Goal: Task Accomplishment & Management: Use online tool/utility

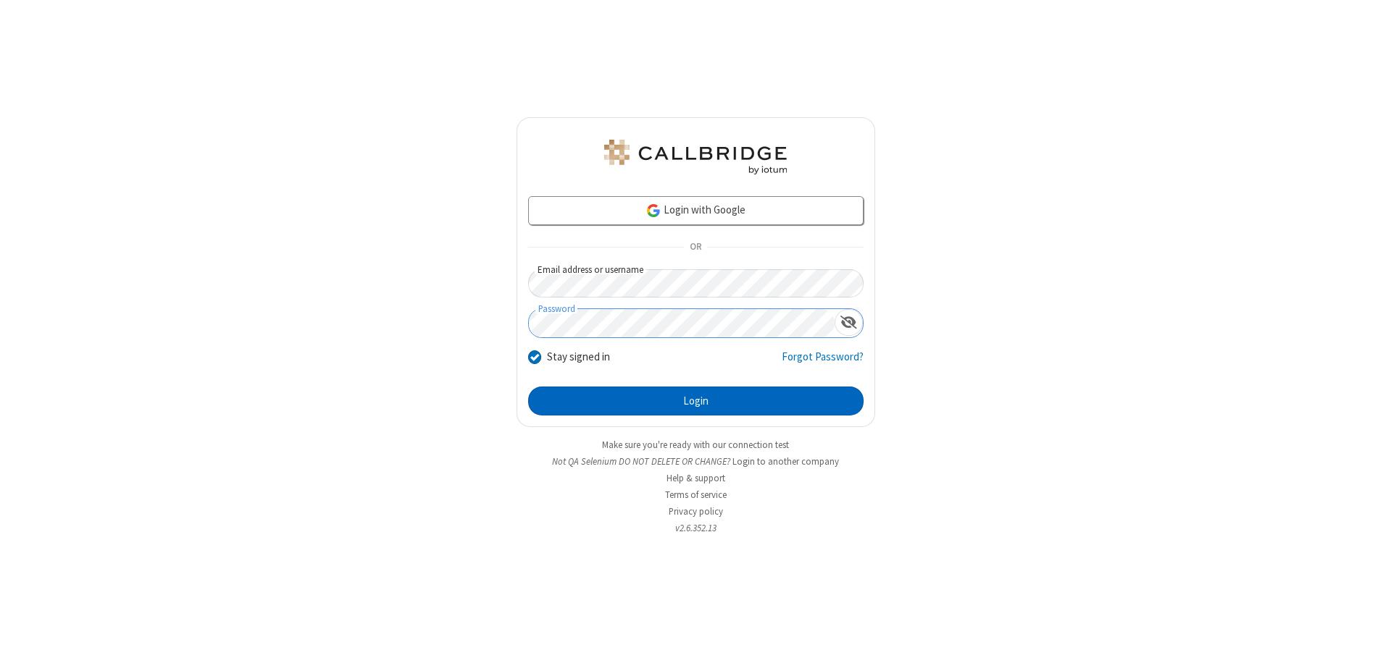
click at [695, 401] on button "Login" at bounding box center [695, 401] width 335 height 29
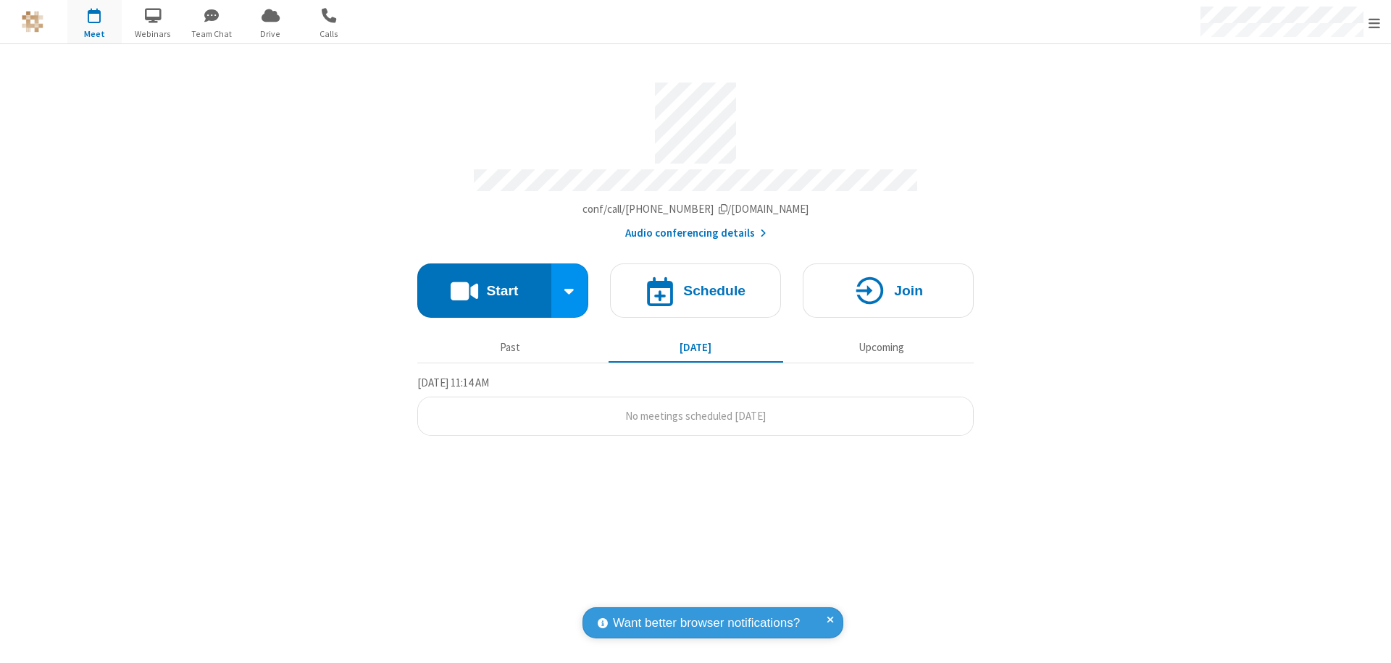
click at [484, 284] on button "Start" at bounding box center [484, 291] width 134 height 54
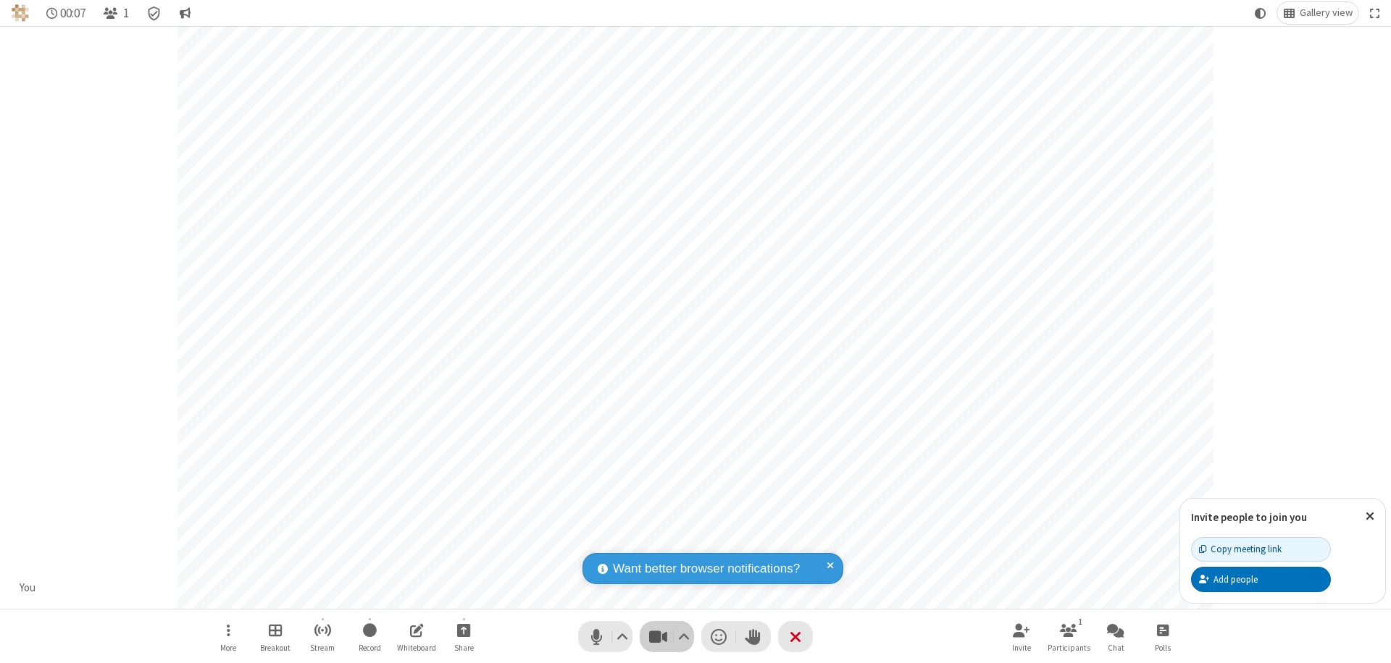
click at [658, 637] on span "Stop video (⌘+Shift+V)" at bounding box center [658, 637] width 22 height 21
click at [658, 637] on span "Start video (⌘+Shift+V)" at bounding box center [658, 637] width 22 height 21
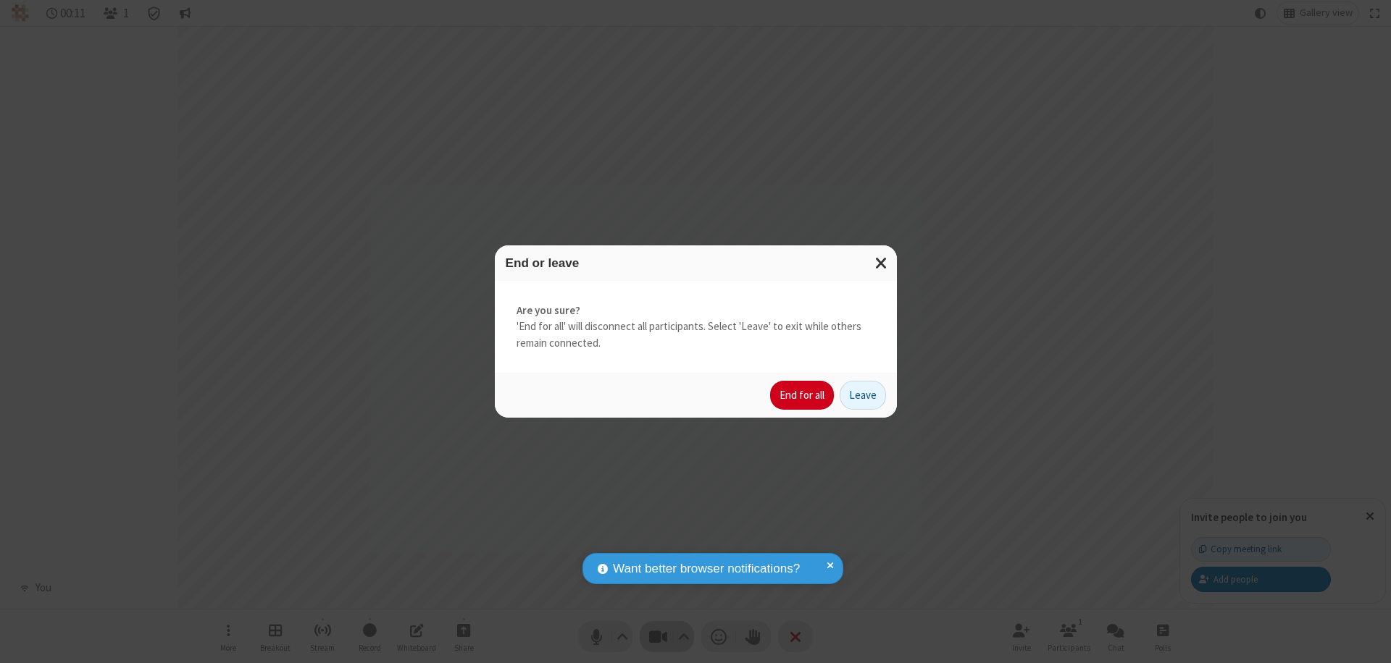
click at [803, 395] on button "End for all" at bounding box center [802, 395] width 64 height 29
